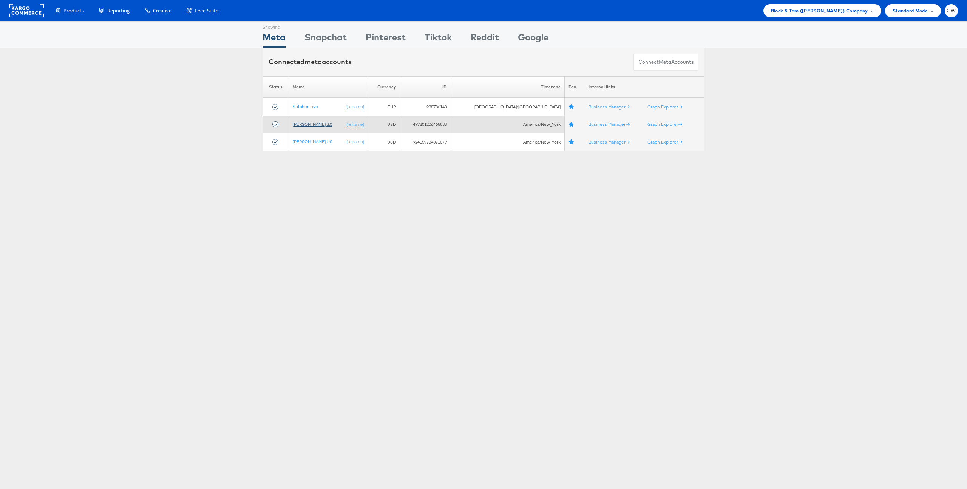
click at [320, 125] on link "[PERSON_NAME] 2.0" at bounding box center [312, 124] width 39 height 6
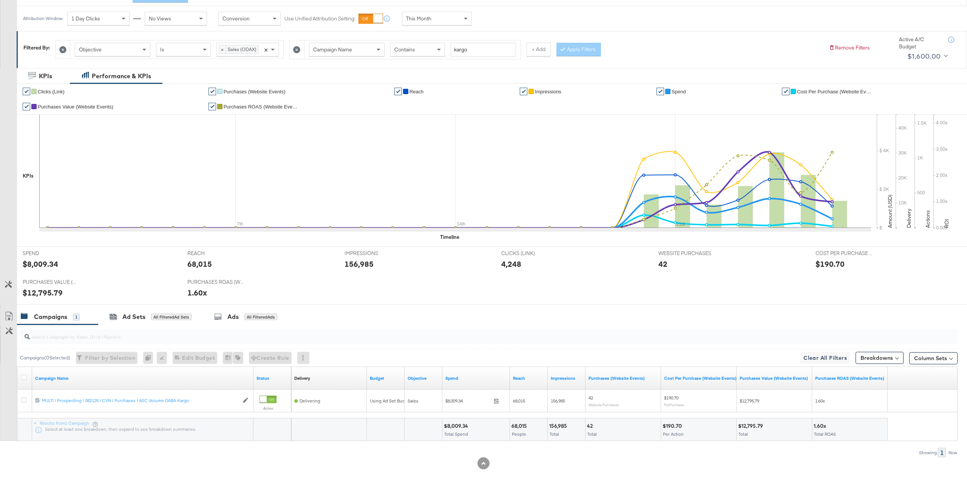
scroll to position [100, 0]
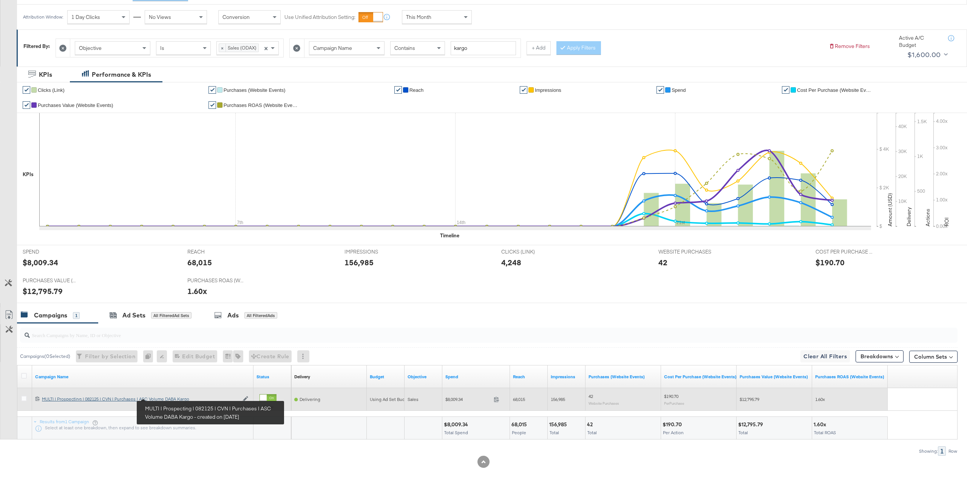
click at [165, 400] on div "MULTI | Prospecting | 082125 | CVN | Purchases | ASC Volume DABA Kargo MULTI | …" at bounding box center [140, 399] width 197 height 6
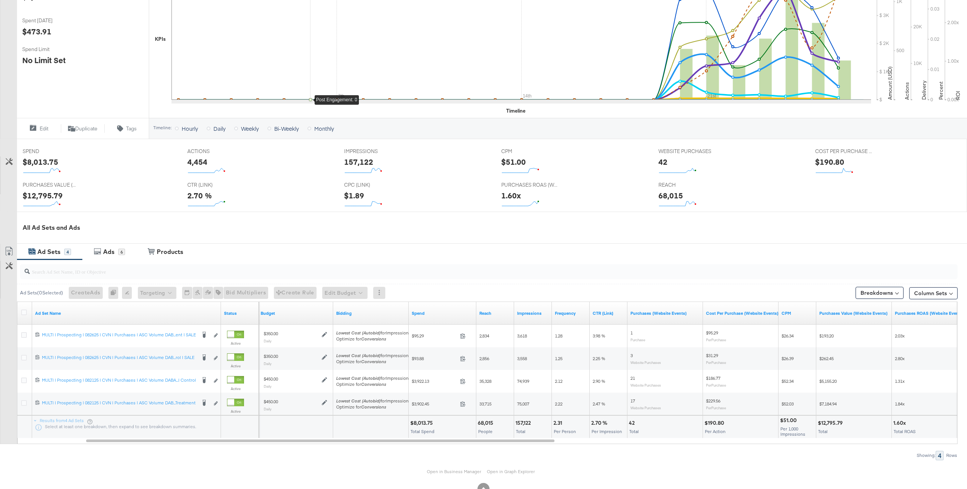
scroll to position [203, 0]
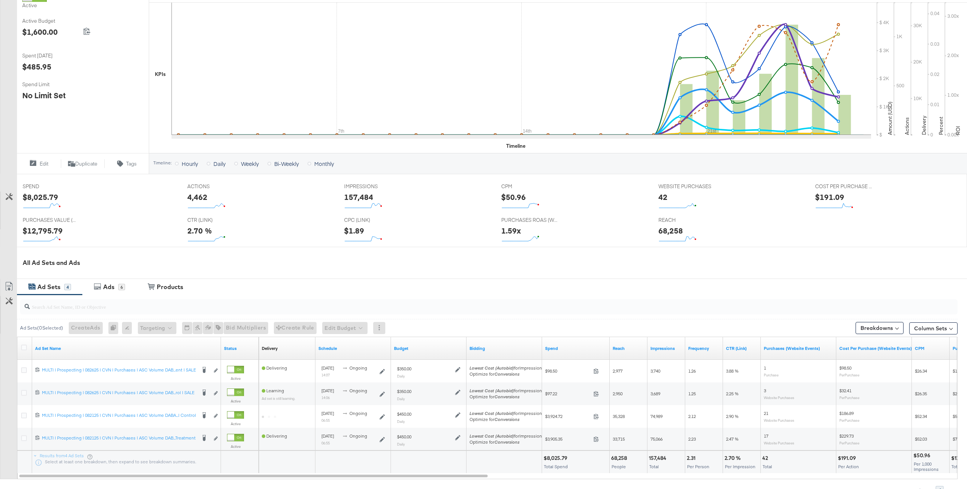
scroll to position [205, 0]
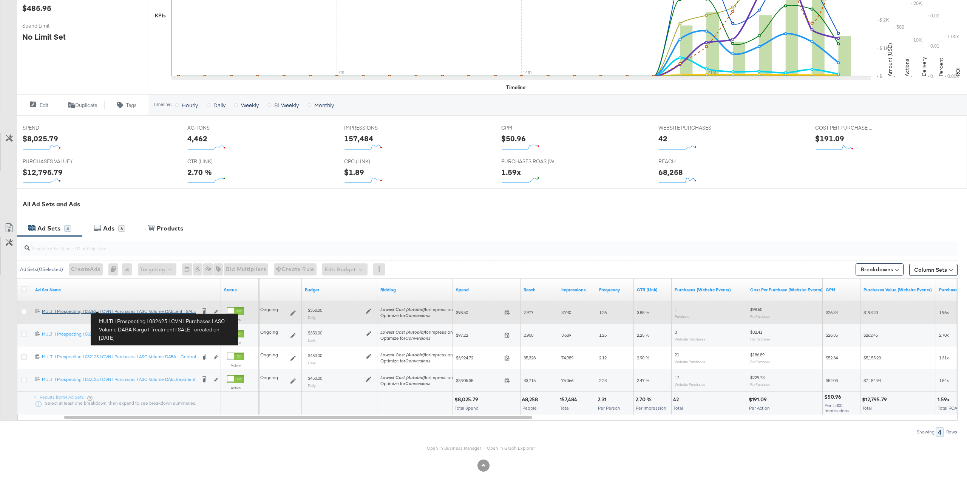
click at [178, 311] on div "MULTI | Prospecting | 082625 | CVN | Purchases | ASC Volume DABA Kargo | Treatm…" at bounding box center [119, 311] width 154 height 6
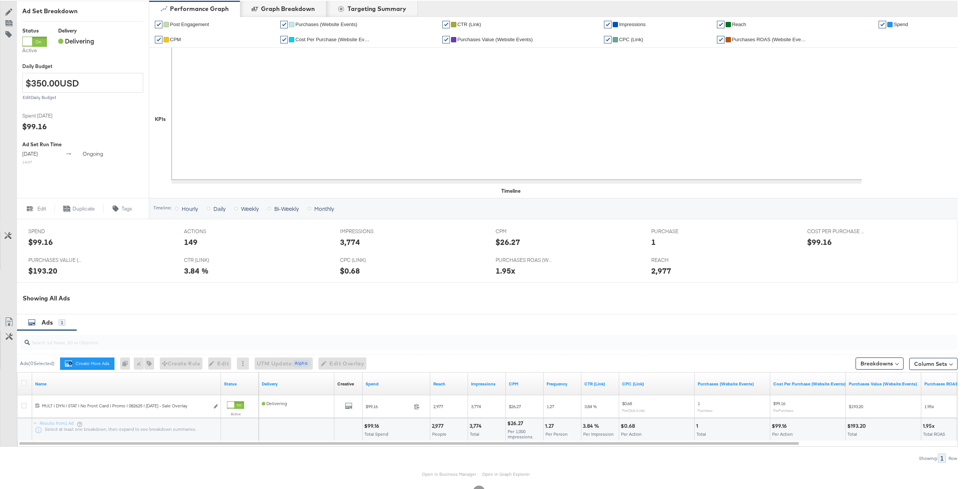
scroll to position [161, 0]
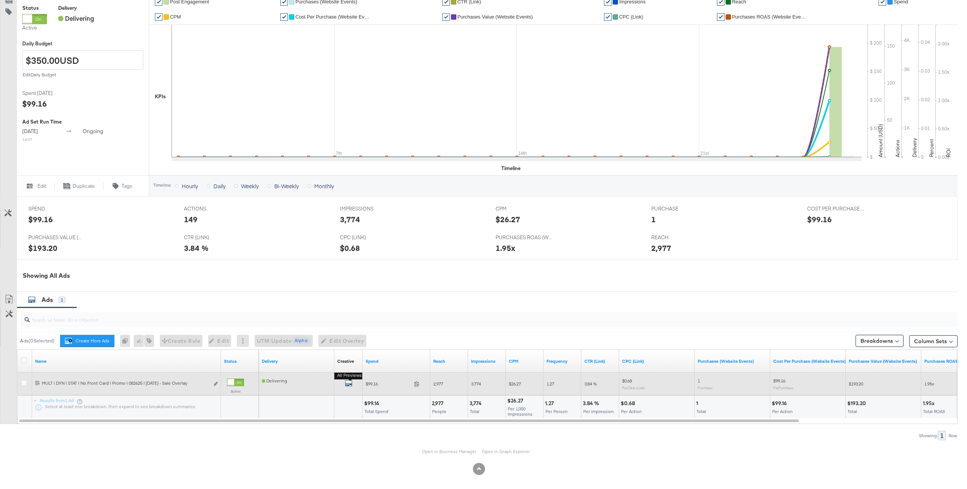
click at [351, 386] on icon "default" at bounding box center [349, 383] width 8 height 8
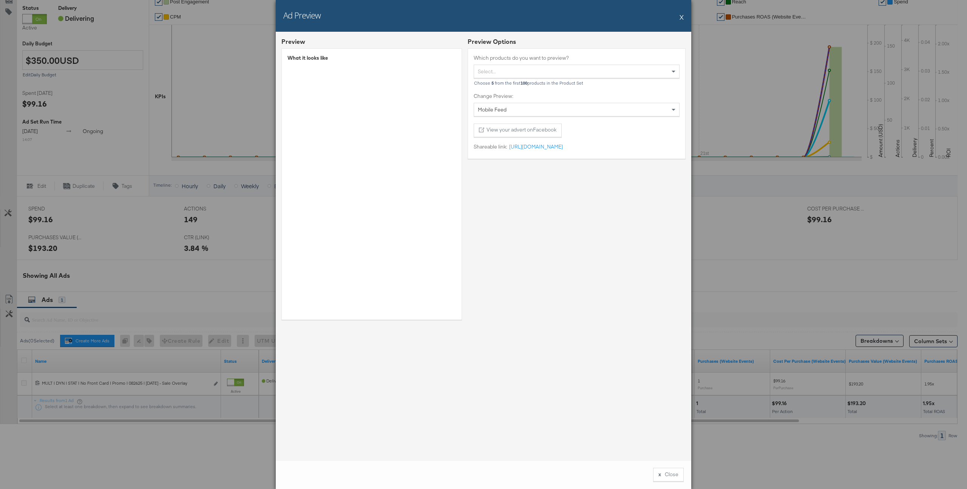
click at [680, 15] on button "X" at bounding box center [682, 16] width 4 height 15
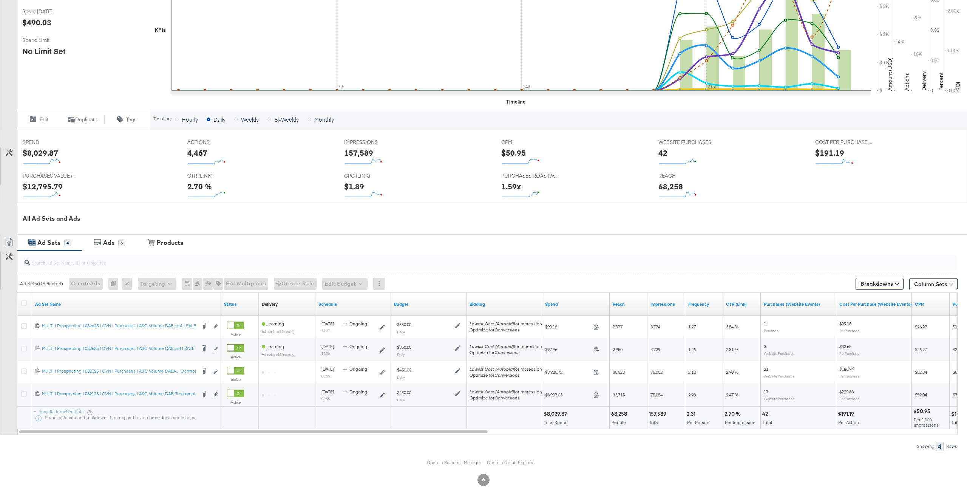
scroll to position [205, 0]
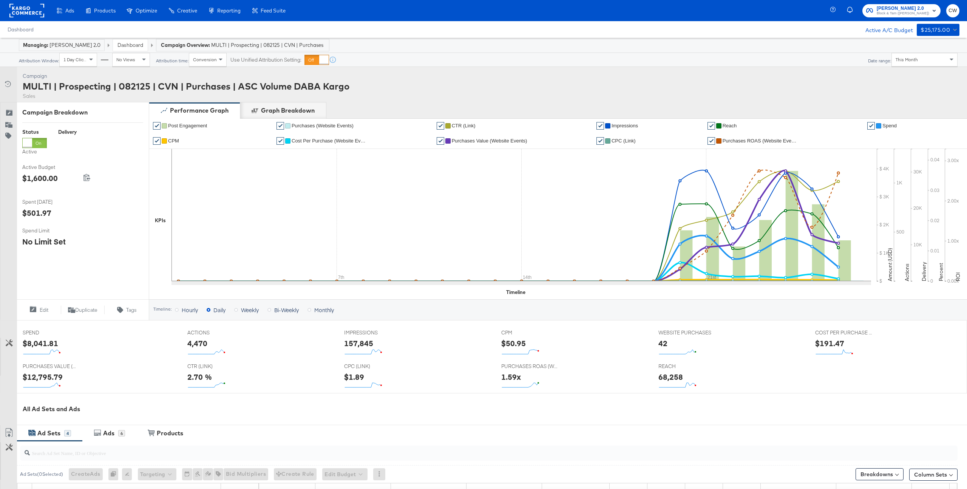
click at [930, 60] on div "This Month" at bounding box center [924, 59] width 65 height 13
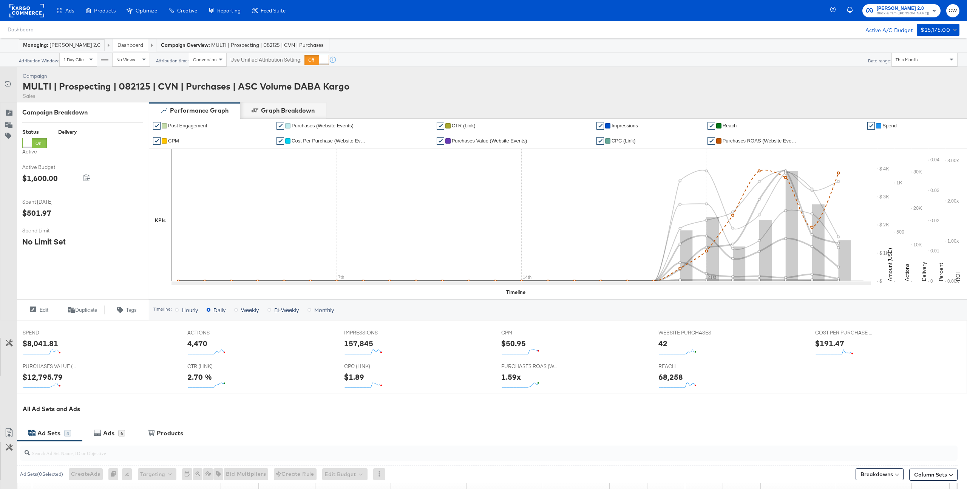
click at [754, 136] on li "✔ Purchases ROAS (Website Events)" at bounding box center [785, 140] width 155 height 15
click at [756, 140] on span "Purchases ROAS (Website Events)" at bounding box center [761, 141] width 76 height 6
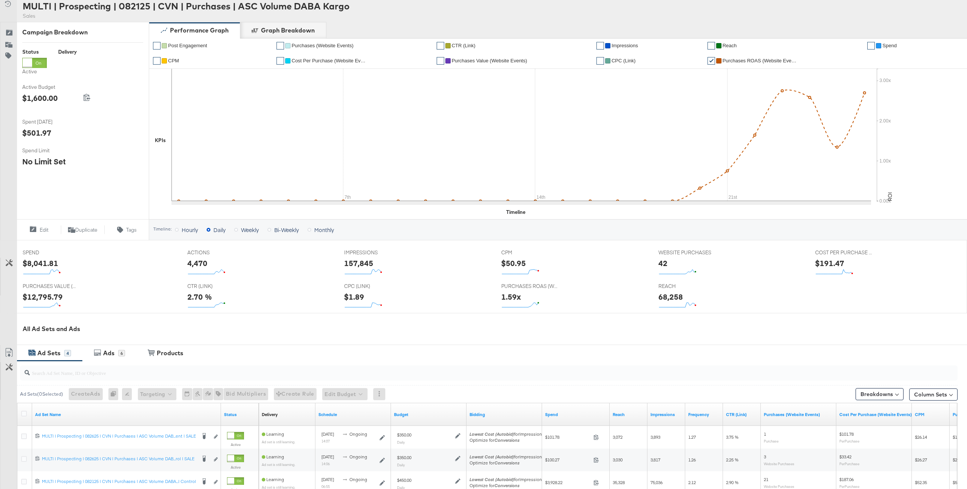
scroll to position [205, 0]
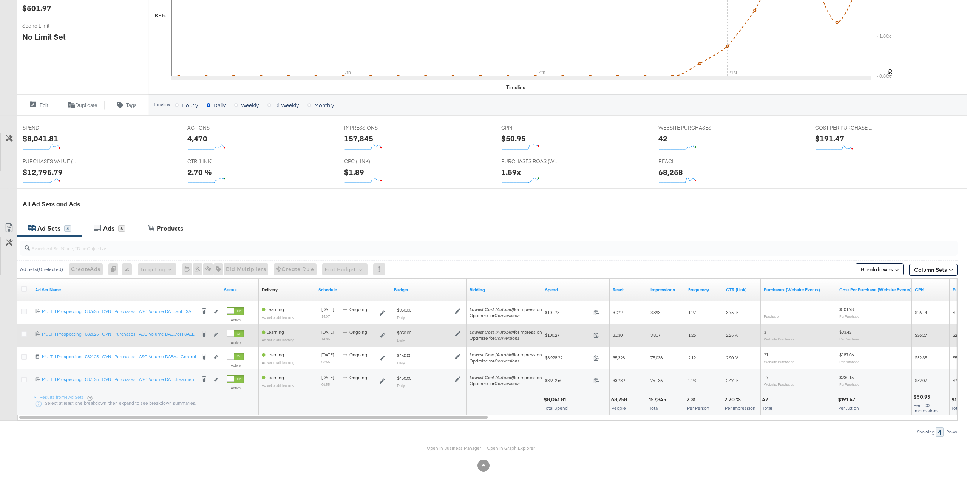
drag, startPoint x: 766, startPoint y: 329, endPoint x: 773, endPoint y: 337, distance: 10.7
click at [773, 337] on div "3 Website Purchases" at bounding box center [799, 335] width 70 height 12
drag, startPoint x: 756, startPoint y: 337, endPoint x: 764, endPoint y: 337, distance: 7.2
click at [764, 337] on sub "Website Purchases" at bounding box center [779, 339] width 31 height 5
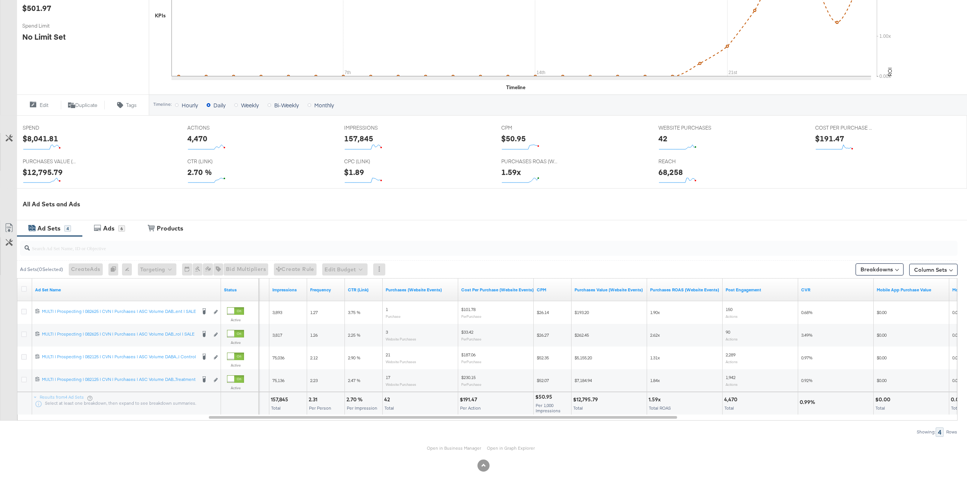
click at [487, 220] on div "Ad Sets 4 Ads 6 View Products Products" at bounding box center [492, 228] width 950 height 16
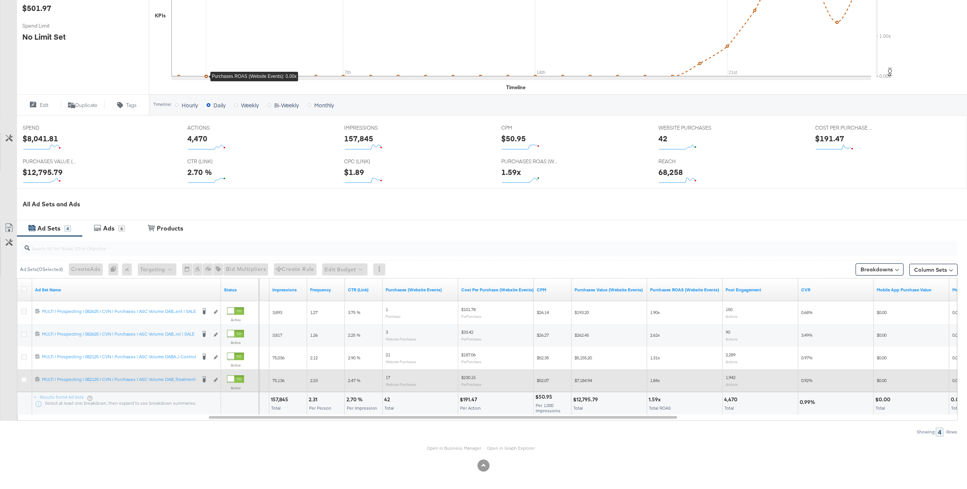
click at [680, 379] on div "1.84x" at bounding box center [685, 380] width 70 height 6
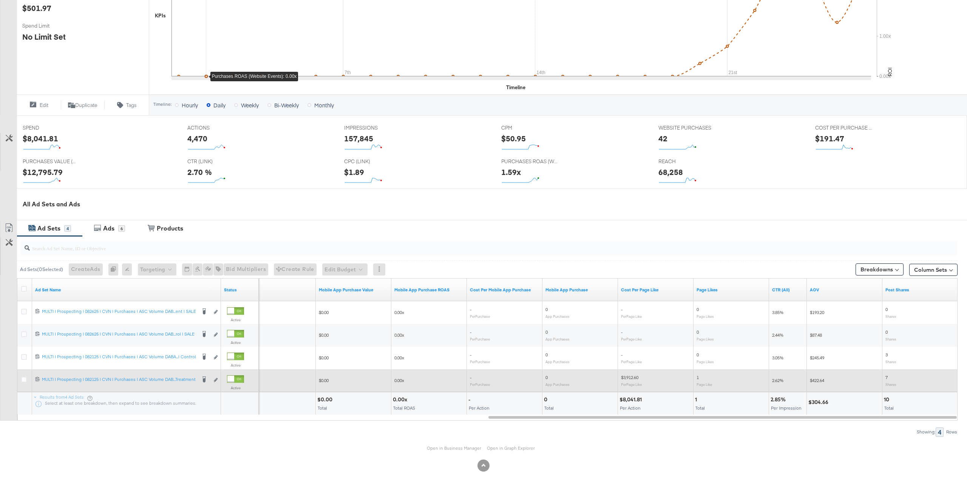
click at [821, 378] on span "$422.64" at bounding box center [817, 380] width 14 height 6
click at [884, 380] on div "7 Shares" at bounding box center [921, 380] width 76 height 18
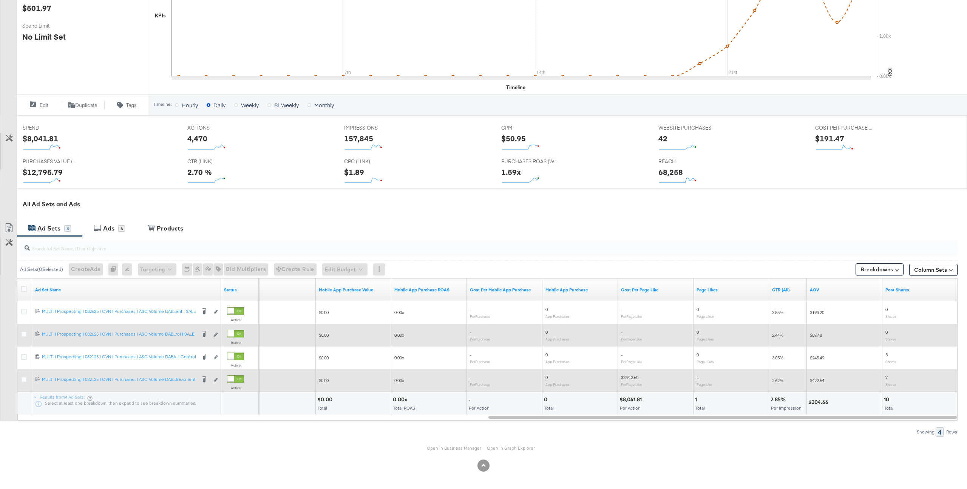
scroll to position [197, 0]
